Goal: Information Seeking & Learning: Check status

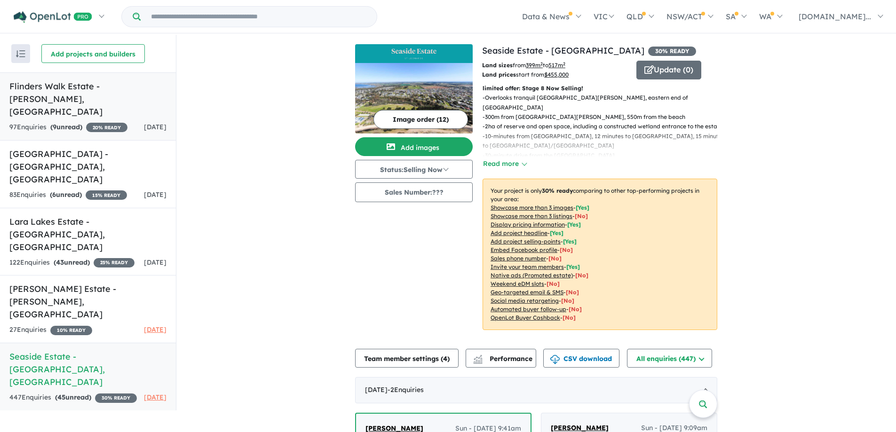
click at [89, 122] on div "97 Enquir ies ( 9 unread) 20 % READY" at bounding box center [68, 127] width 118 height 11
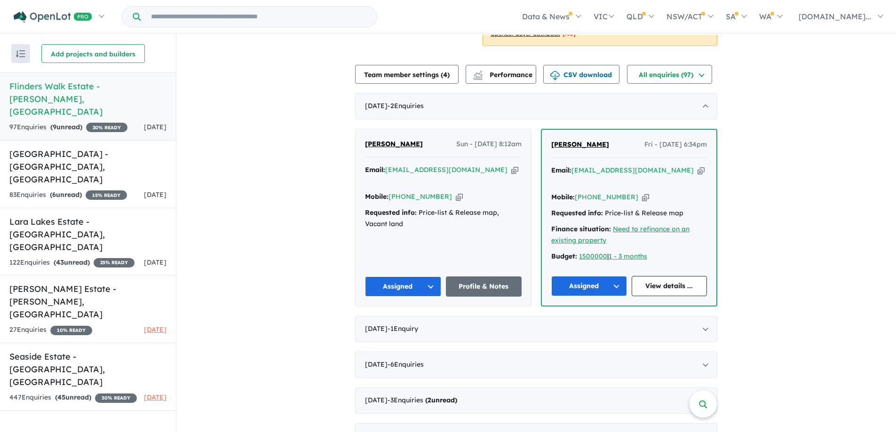
scroll to position [376, 0]
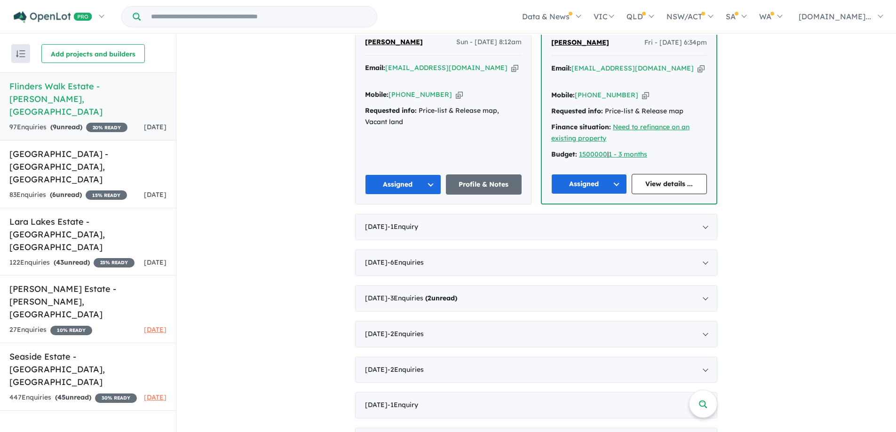
click at [405, 189] on button "Assigned" at bounding box center [403, 185] width 76 height 20
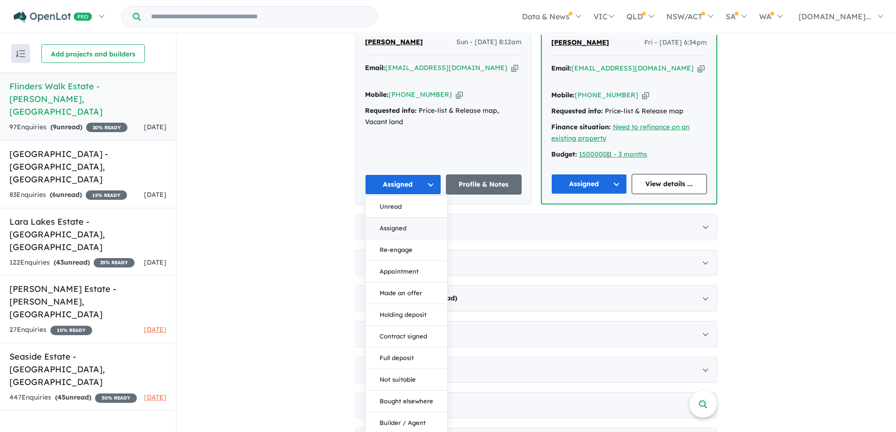
click at [409, 229] on button "Assigned" at bounding box center [407, 229] width 82 height 22
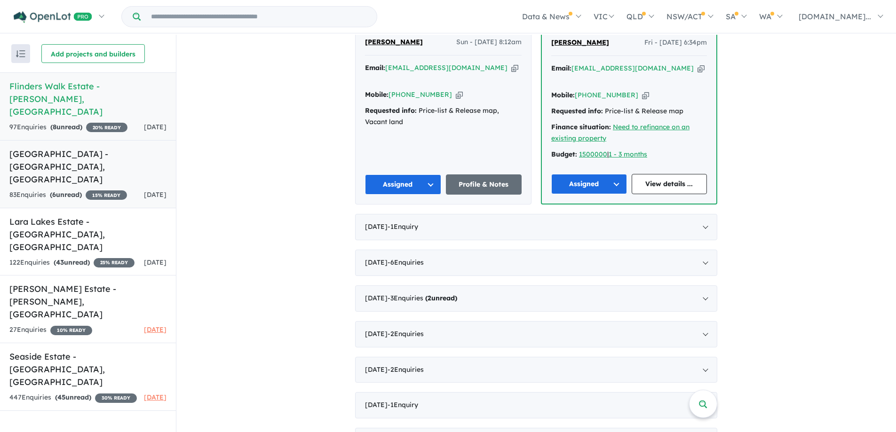
click at [80, 191] on strong "( 6 unread)" at bounding box center [66, 195] width 32 height 8
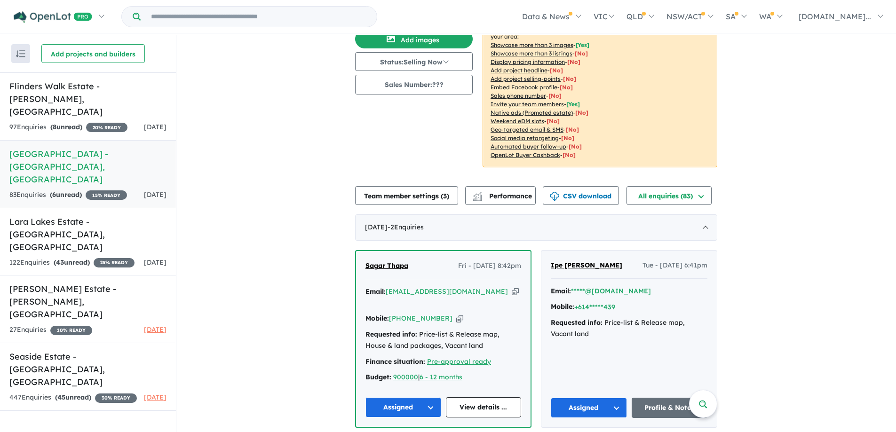
scroll to position [188, 0]
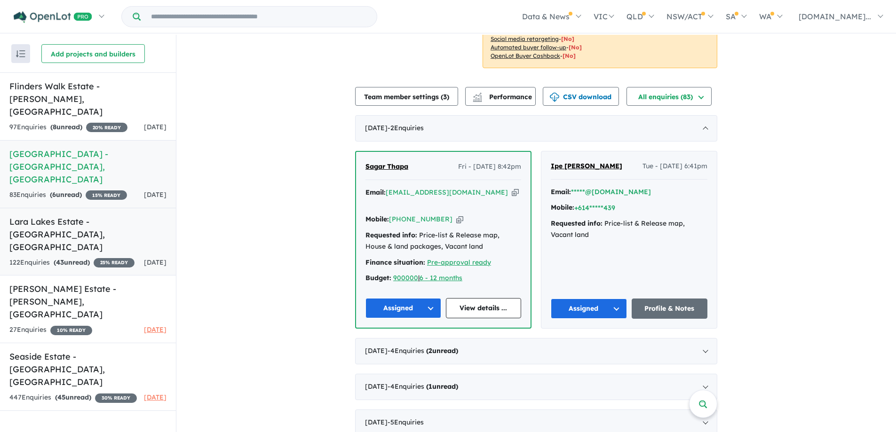
click at [76, 257] on div "122 Enquir ies ( 43 unread) 25 % READY" at bounding box center [71, 262] width 125 height 11
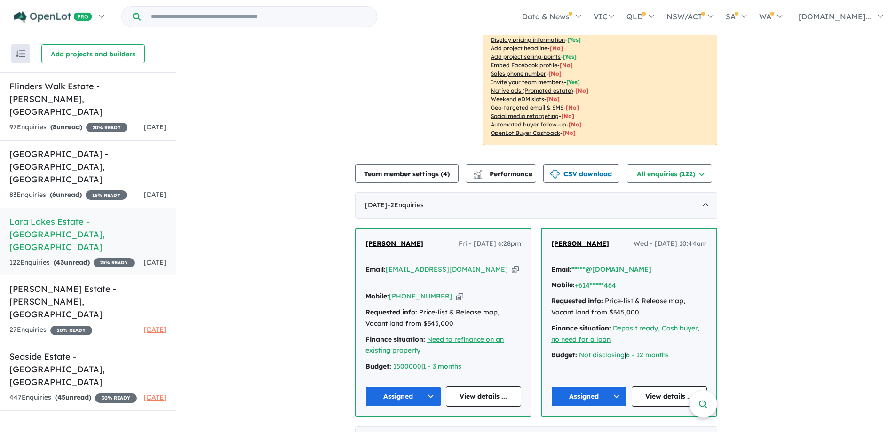
scroll to position [283, 0]
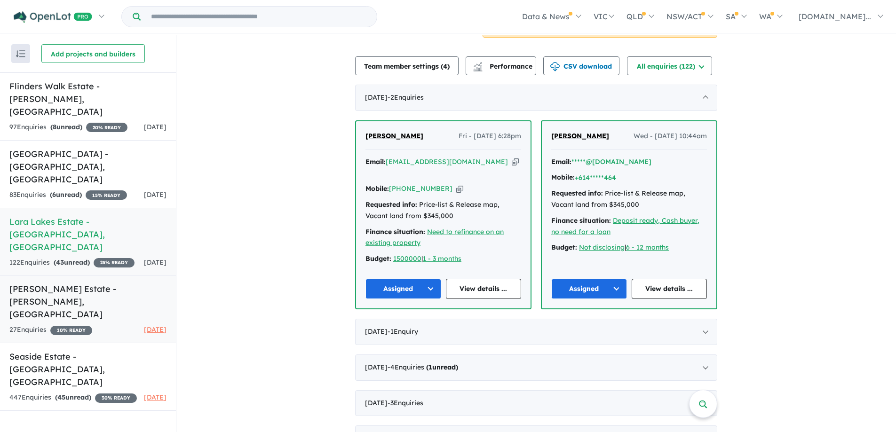
click at [51, 325] on div "27 Enquir ies ( 0 unread) 10 % READY" at bounding box center [50, 330] width 83 height 11
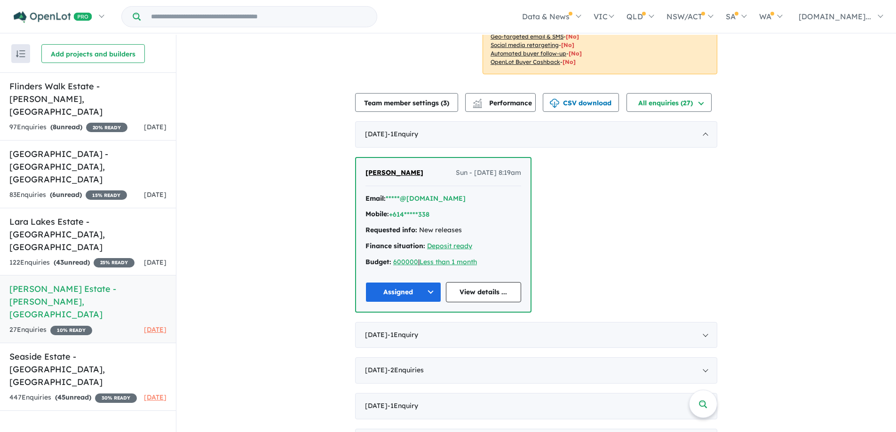
scroll to position [282, 0]
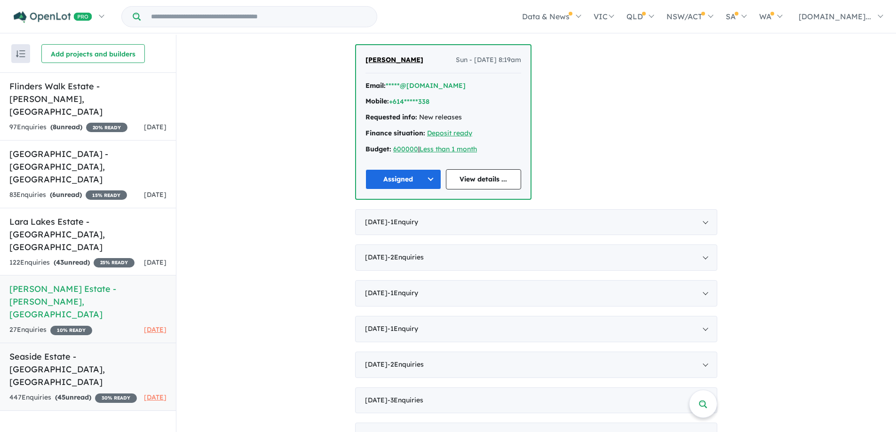
click at [33, 392] on div "447 Enquir ies ( 45 unread) 30 % READY" at bounding box center [73, 397] width 128 height 11
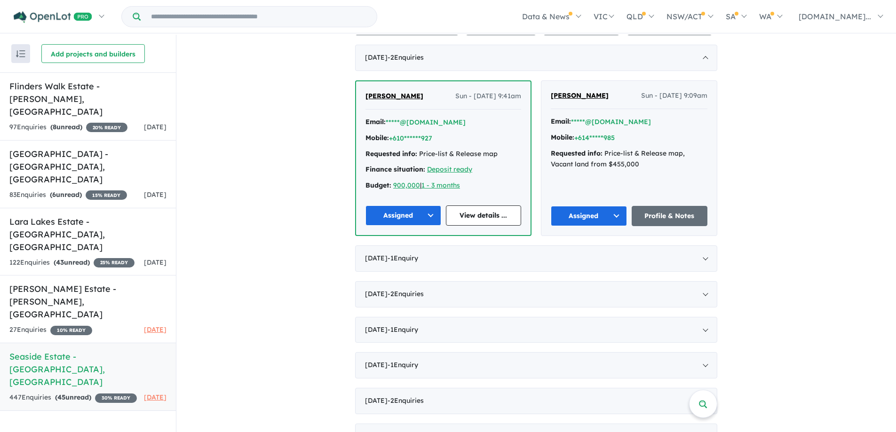
scroll to position [387, 0]
